Goal: Transaction & Acquisition: Purchase product/service

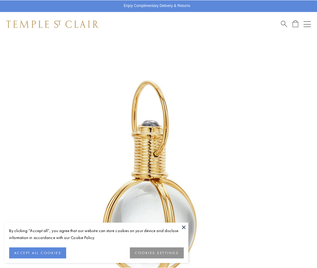
scroll to position [157, 0]
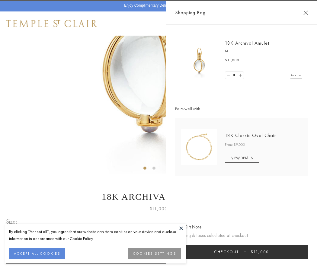
click at [242, 252] on button "Checkout $11,000" at bounding box center [241, 252] width 133 height 14
